Goal: Task Accomplishment & Management: Use online tool/utility

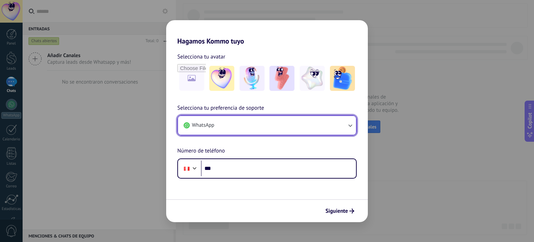
click at [258, 130] on button "WhatsApp" at bounding box center [267, 125] width 178 height 19
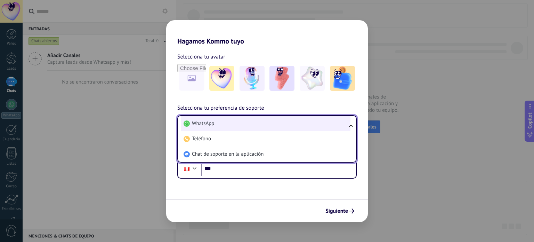
click at [269, 122] on li "WhatsApp" at bounding box center [266, 123] width 170 height 15
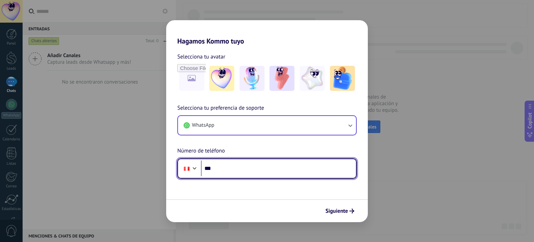
click at [244, 165] on input "***" at bounding box center [278, 168] width 155 height 16
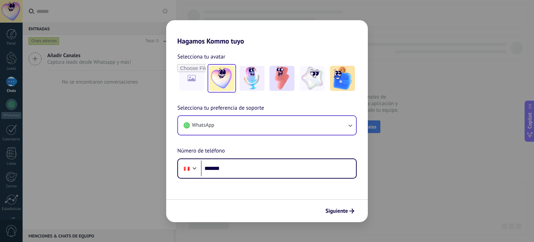
click at [218, 79] on img at bounding box center [221, 78] width 25 height 25
click at [348, 211] on span "Siguiente" at bounding box center [336, 210] width 23 height 5
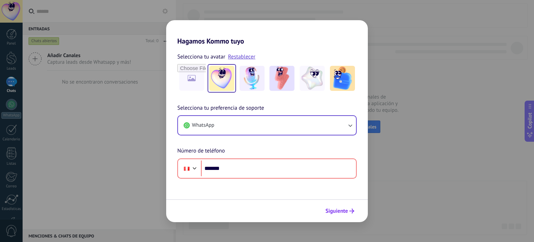
click at [348, 210] on span "Siguiente" at bounding box center [339, 210] width 29 height 5
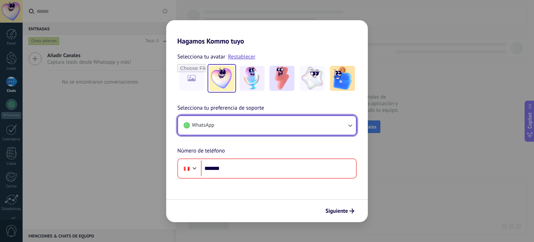
click at [339, 132] on button "WhatsApp" at bounding box center [267, 125] width 178 height 19
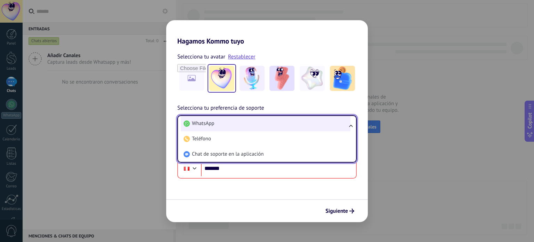
click at [242, 121] on li "WhatsApp" at bounding box center [266, 123] width 170 height 15
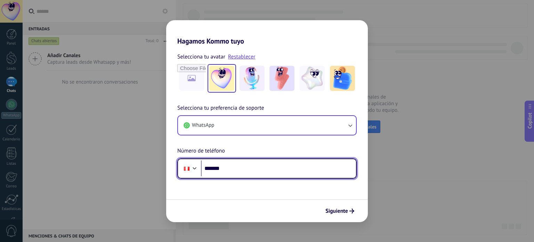
click at [257, 169] on input "*******" at bounding box center [278, 168] width 155 height 16
type input "**********"
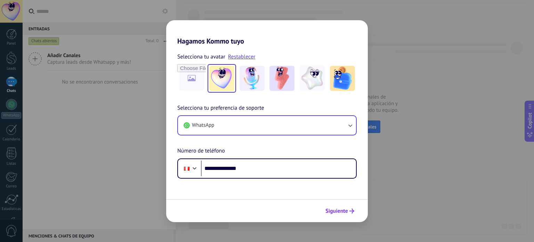
click at [346, 206] on button "Siguiente" at bounding box center [339, 211] width 35 height 12
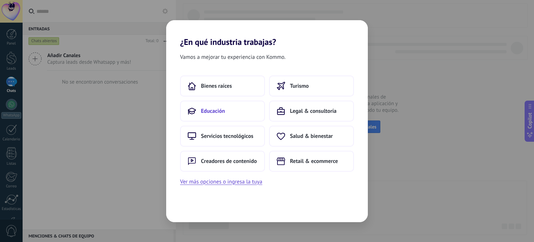
click at [231, 111] on button "Educación" at bounding box center [222, 110] width 85 height 21
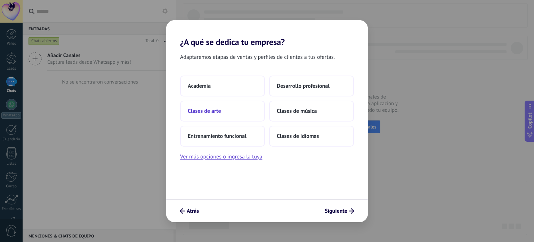
click at [236, 114] on button "Clases de arte" at bounding box center [222, 110] width 85 height 21
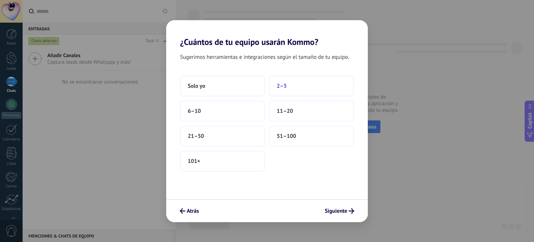
click at [293, 87] on button "2–5" at bounding box center [311, 85] width 85 height 21
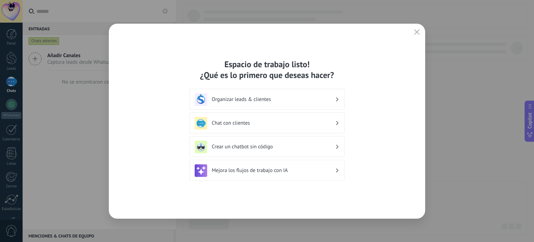
click at [315, 101] on h3 "Organizar leads & clientes" at bounding box center [273, 99] width 123 height 7
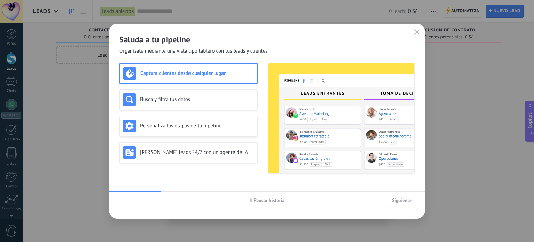
click at [394, 200] on span "Siguiente" at bounding box center [402, 199] width 20 height 5
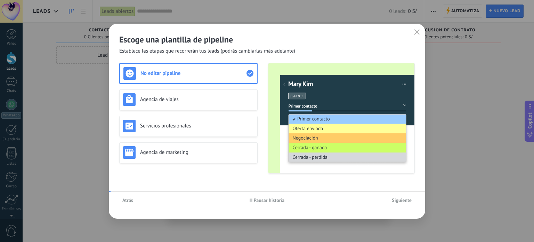
click at [394, 200] on span "Siguiente" at bounding box center [402, 199] width 20 height 5
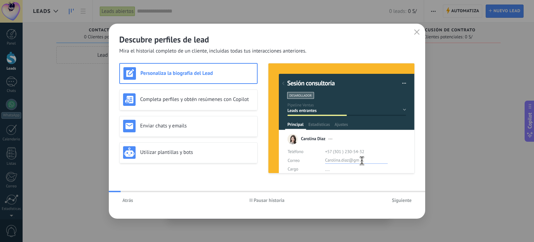
click at [394, 200] on span "Siguiente" at bounding box center [402, 199] width 20 height 5
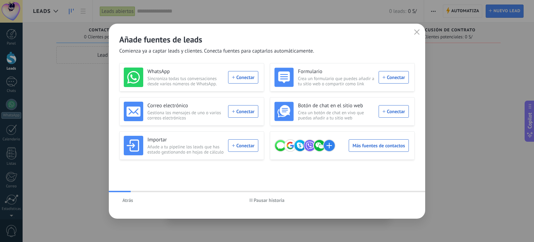
click at [394, 200] on div "Atrás Pausar historia" at bounding box center [267, 200] width 316 height 16
click at [313, 7] on div "Añade fuentes de leads Comienza ya a captar leads y clientes. Conecta fuentes p…" at bounding box center [267, 121] width 534 height 242
click at [417, 32] on use "button" at bounding box center [416, 31] width 5 height 5
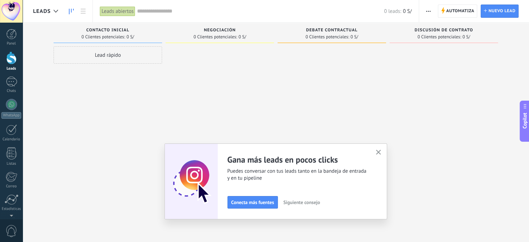
scroll to position [47, 0]
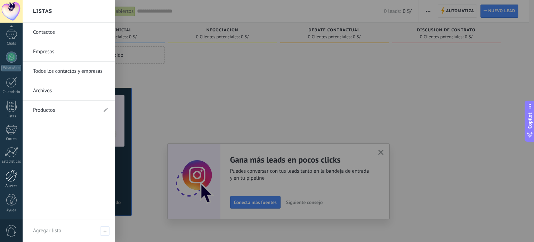
click at [13, 179] on div at bounding box center [12, 175] width 12 height 12
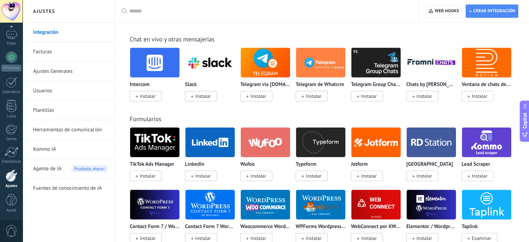
scroll to position [626, 0]
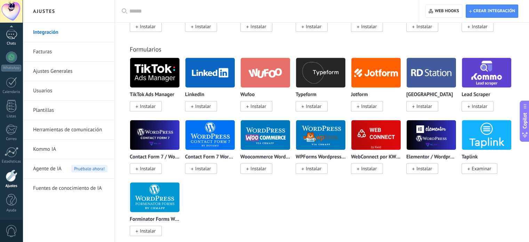
click at [9, 37] on div at bounding box center [11, 34] width 11 height 10
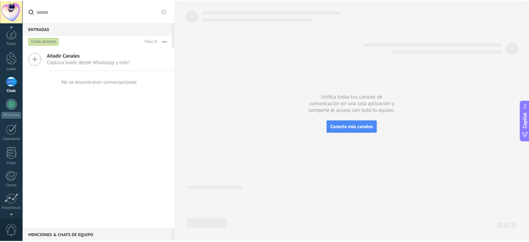
scroll to position [47, 0]
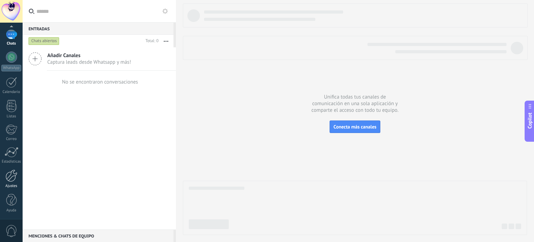
click at [8, 179] on div at bounding box center [12, 175] width 12 height 12
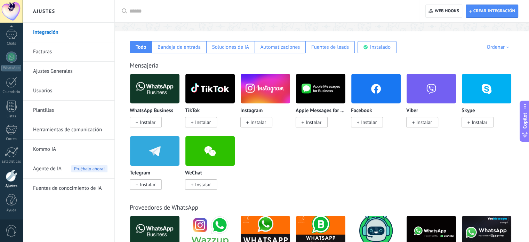
scroll to position [104, 0]
